Goal: Find specific page/section: Find specific page/section

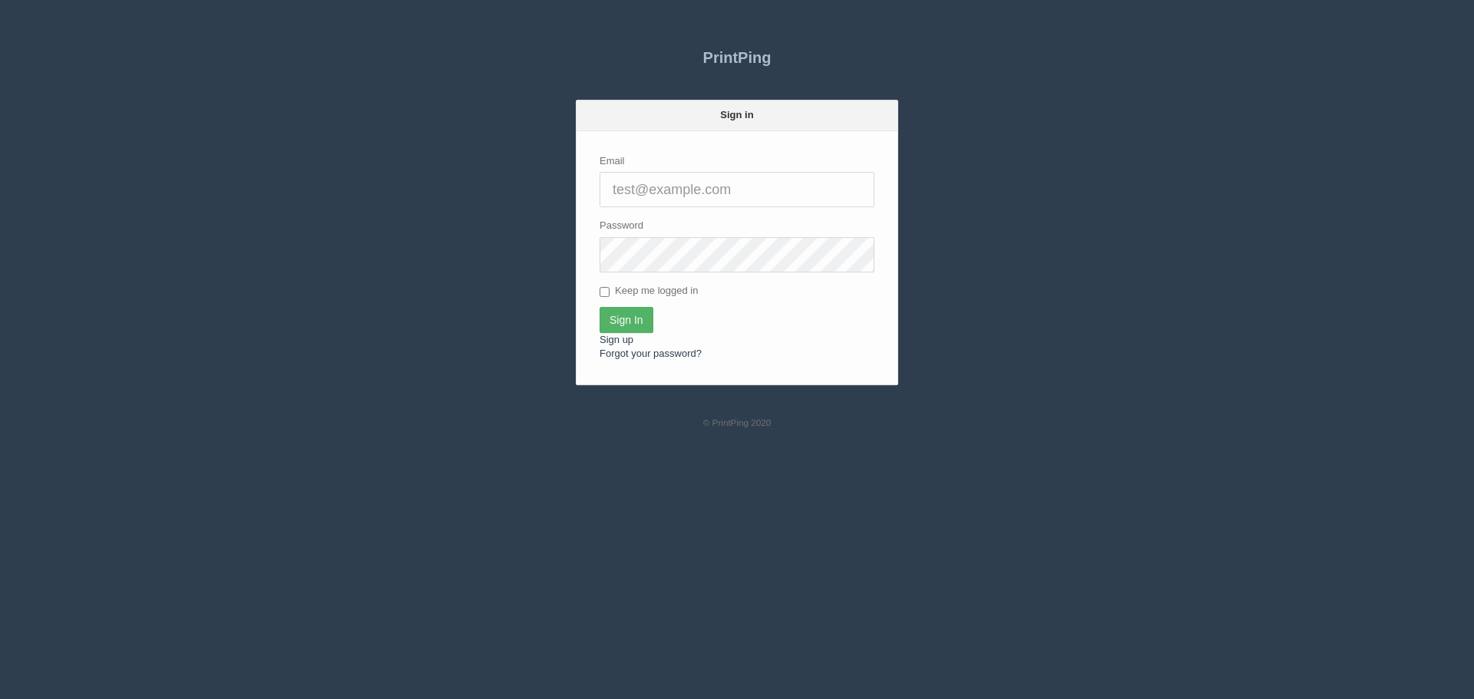
type input "[PERSON_NAME][EMAIL_ADDRESS][DOMAIN_NAME]"
click at [635, 315] on input "Sign In" at bounding box center [626, 320] width 54 height 26
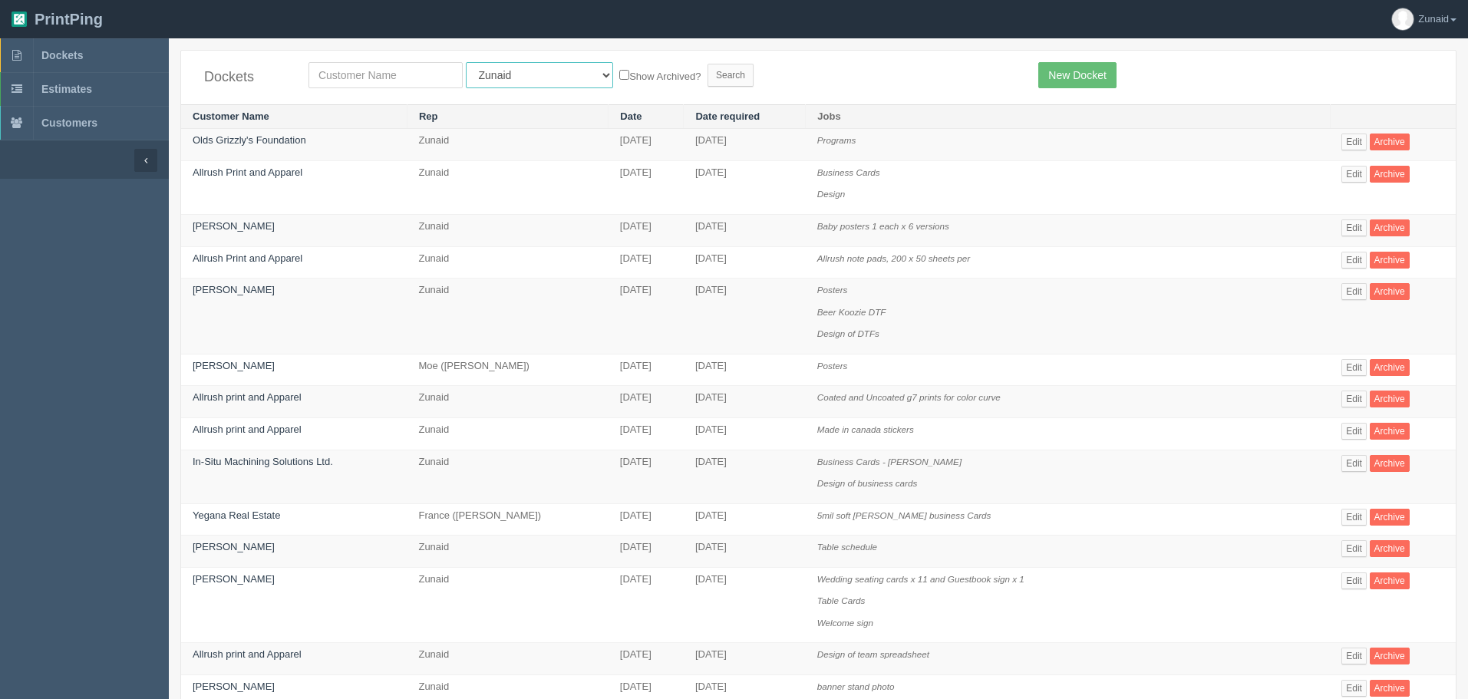
click at [523, 78] on select "All Users Ali Ali Test 1 Aly Amy Ankit Arif Brandon Dan France Greg Jim Mark Ma…" at bounding box center [539, 75] width 147 height 26
select select "1"
click at [466, 62] on select "All Users Ali Ali Test 1 Aly Amy Ankit Arif Brandon Dan France Greg Jim Mark Ma…" at bounding box center [539, 75] width 147 height 26
click at [417, 81] on input "text" at bounding box center [386, 75] width 154 height 26
type input "market"
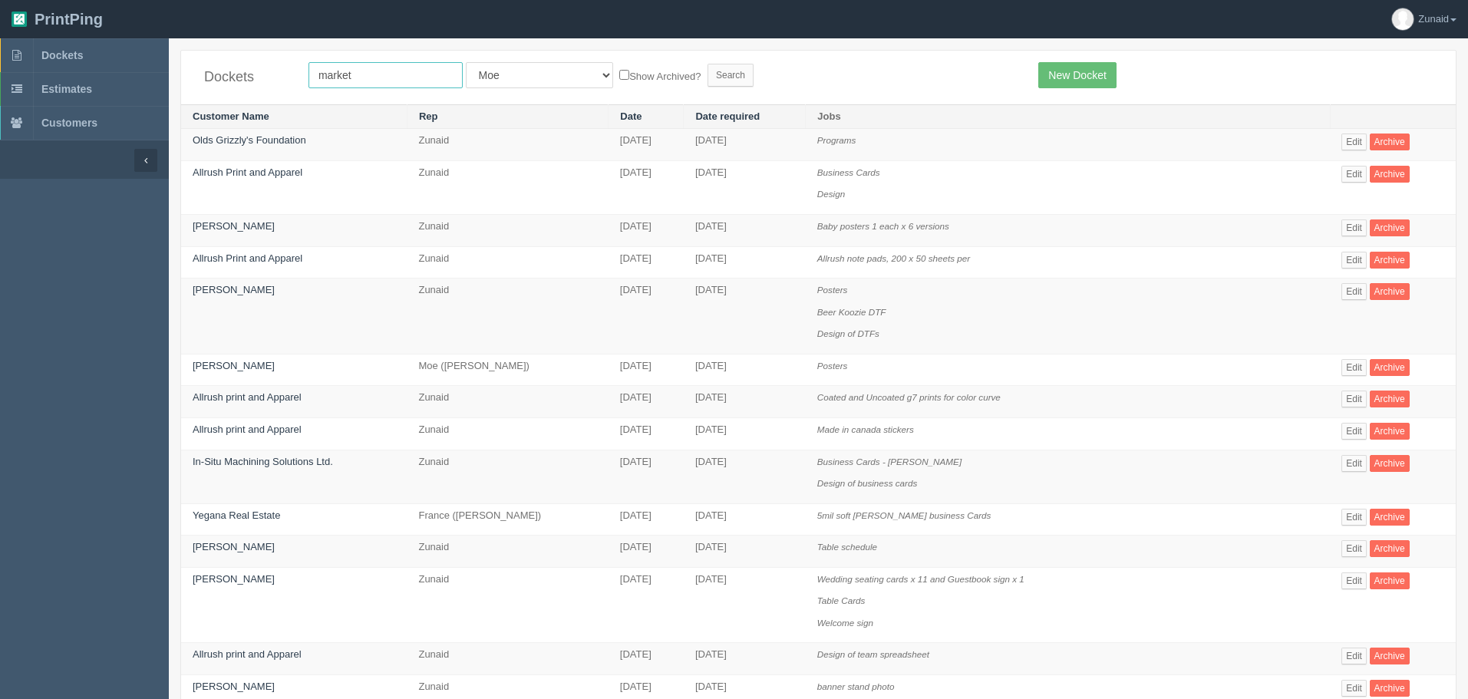
click at [708, 64] on input "Search" at bounding box center [731, 75] width 46 height 23
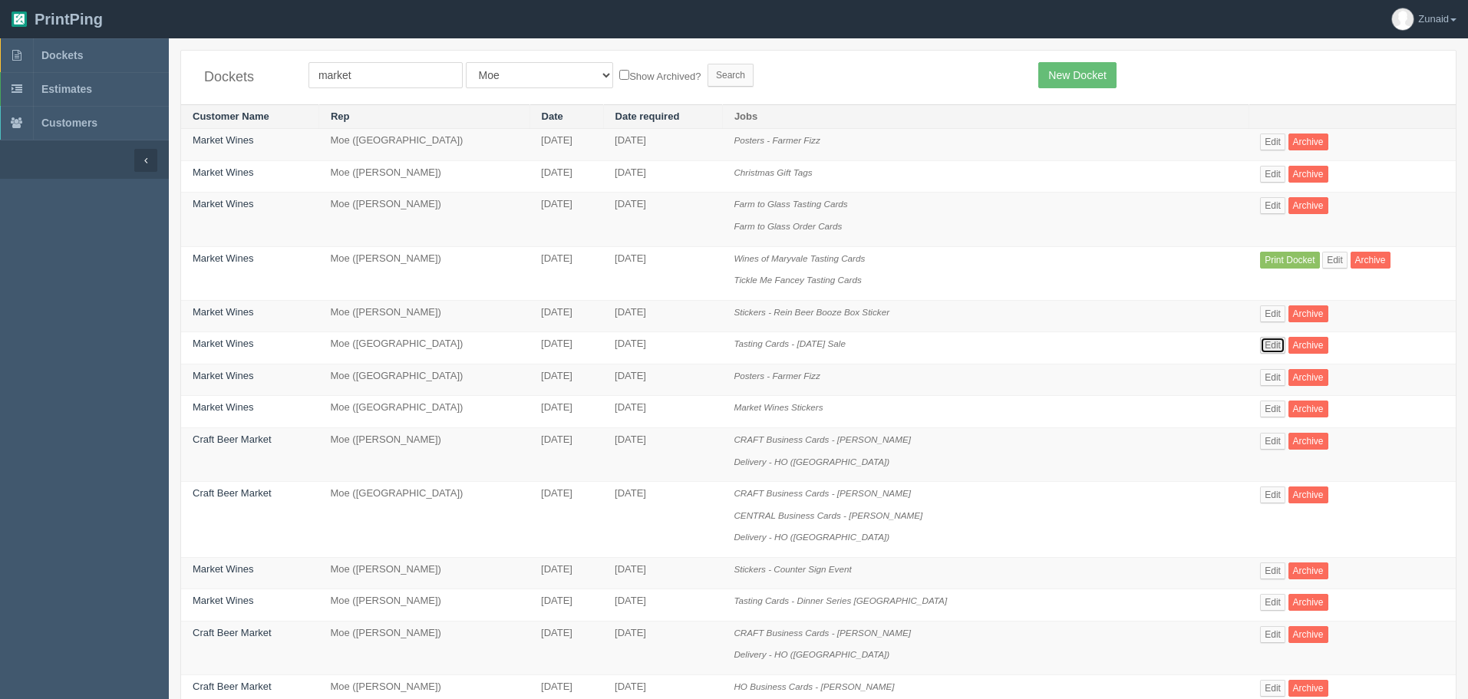
click at [1266, 348] on link "Edit" at bounding box center [1272, 345] width 25 height 17
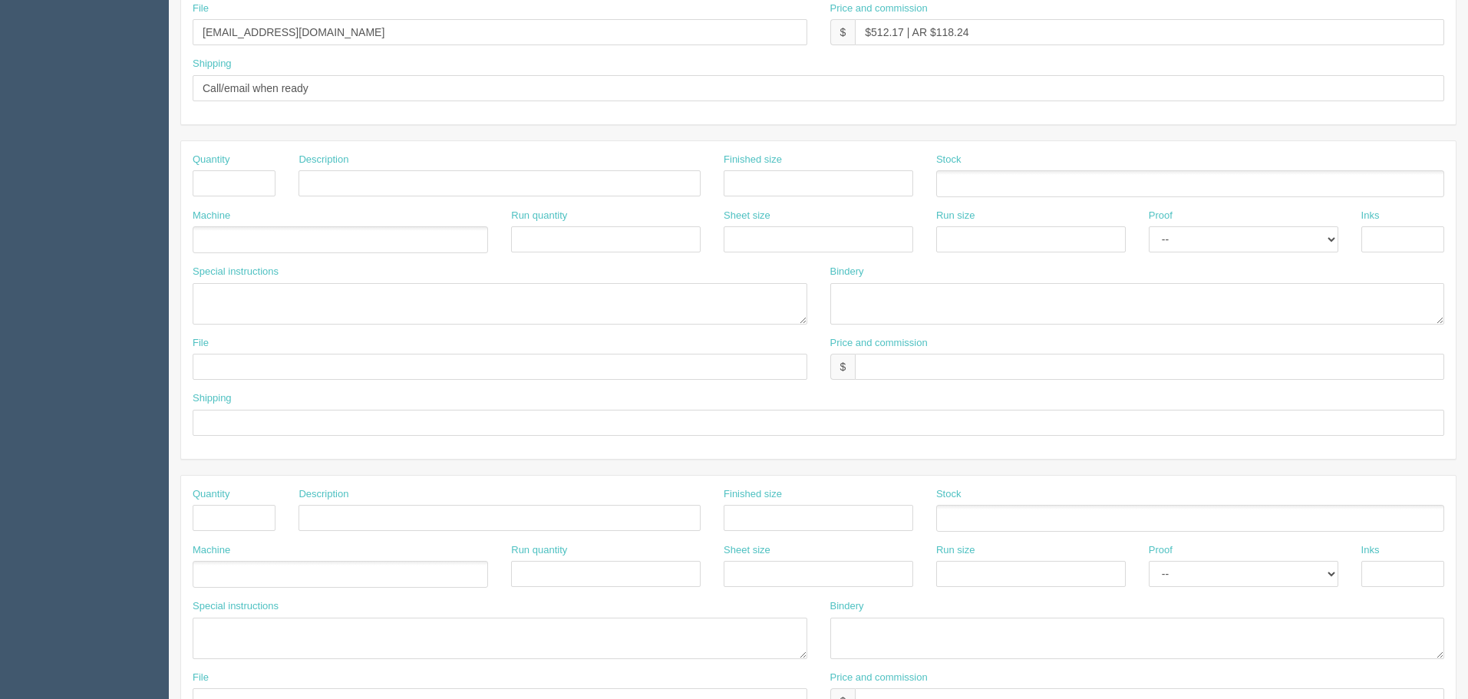
scroll to position [537, 0]
